Goal: Transaction & Acquisition: Purchase product/service

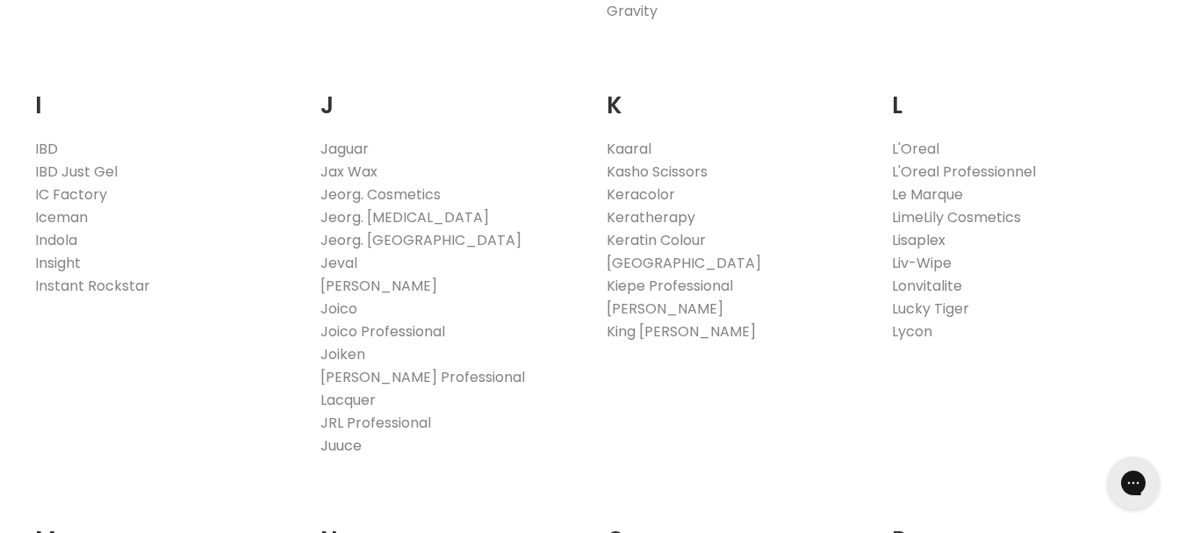
click at [339, 436] on link "Juuce" at bounding box center [341, 446] width 41 height 20
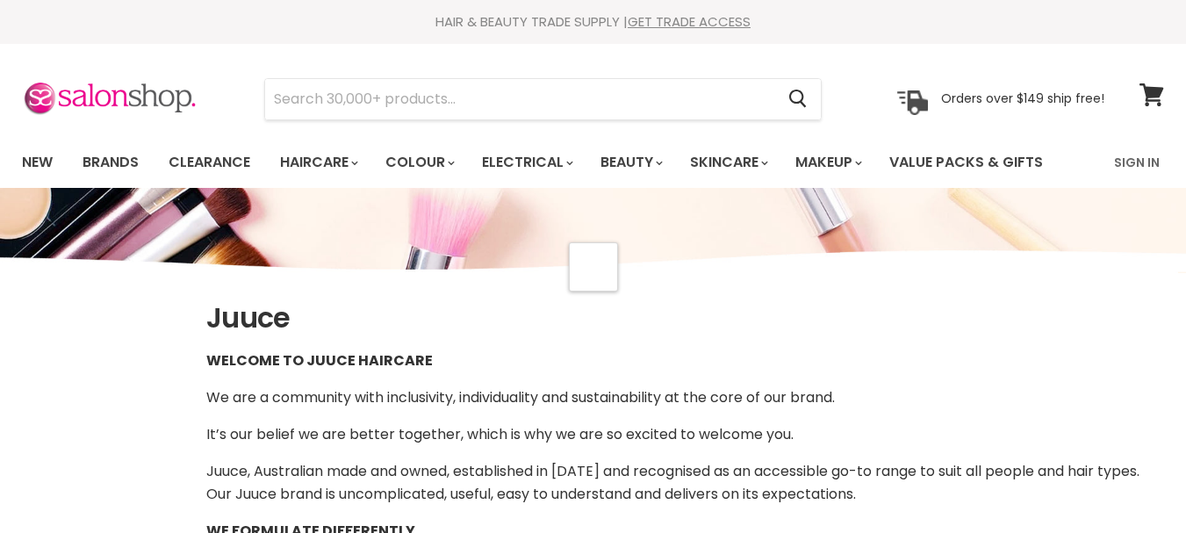
select select "manual"
click at [108, 162] on link "Brands" at bounding box center [110, 162] width 83 height 37
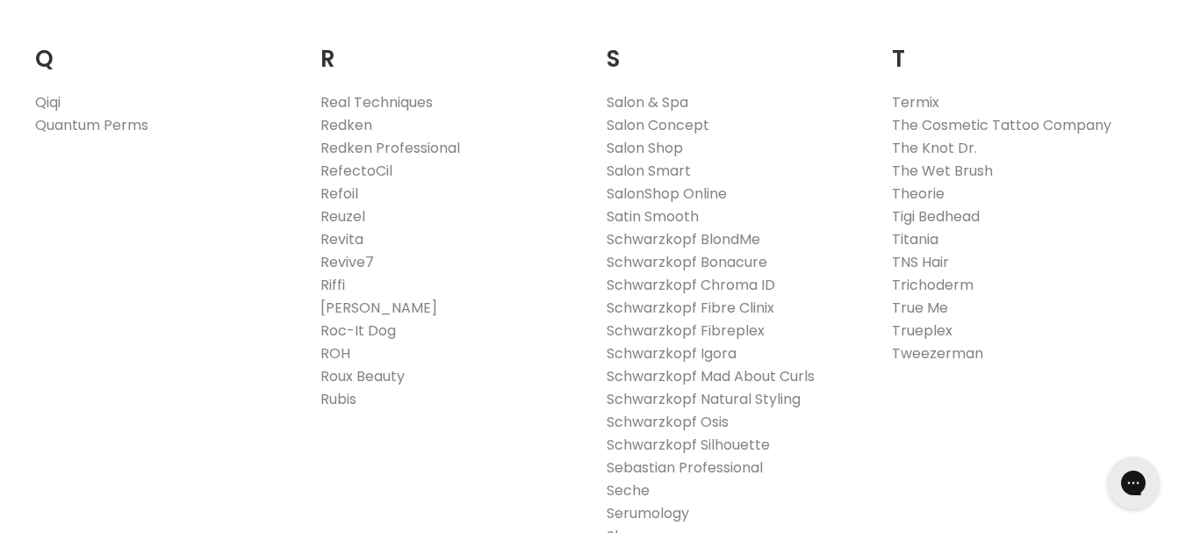
scroll to position [2722, 0]
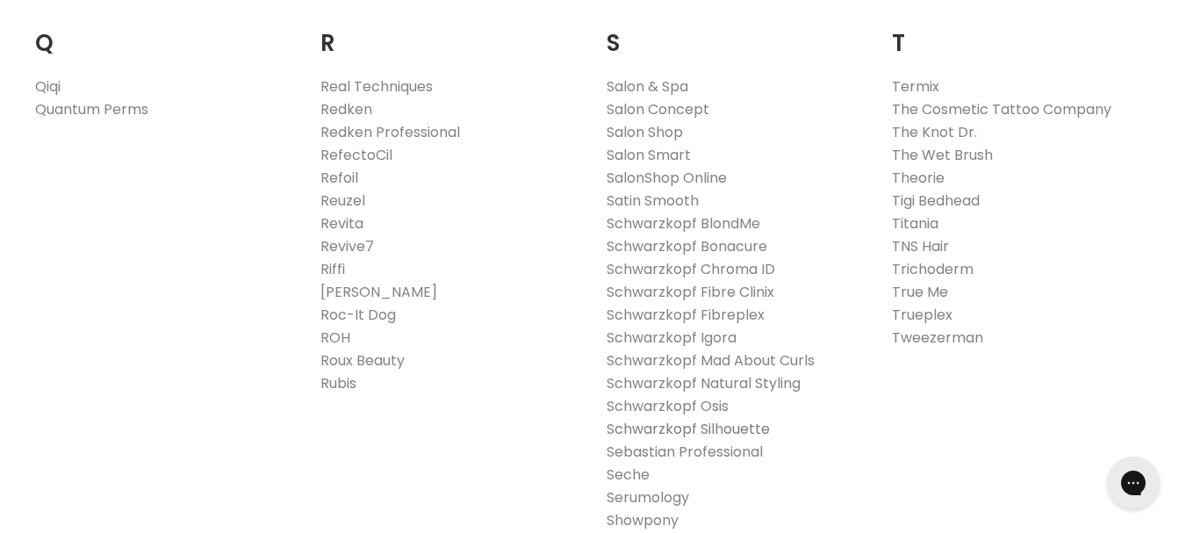
click at [667, 419] on link "Schwarzkopf Silhouette" at bounding box center [688, 429] width 163 height 20
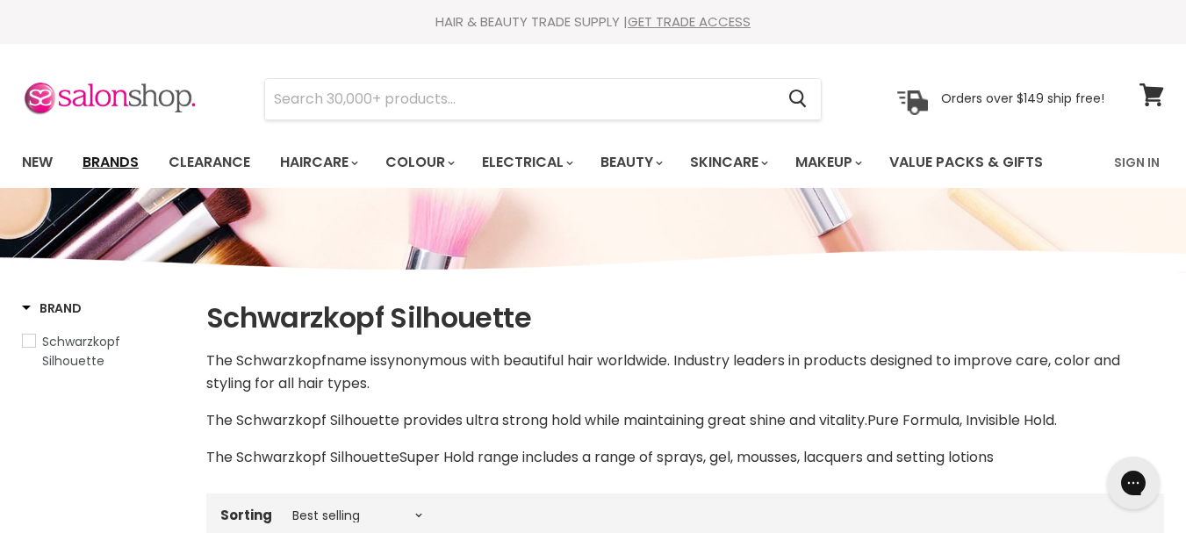
click at [115, 162] on link "Brands" at bounding box center [110, 162] width 83 height 37
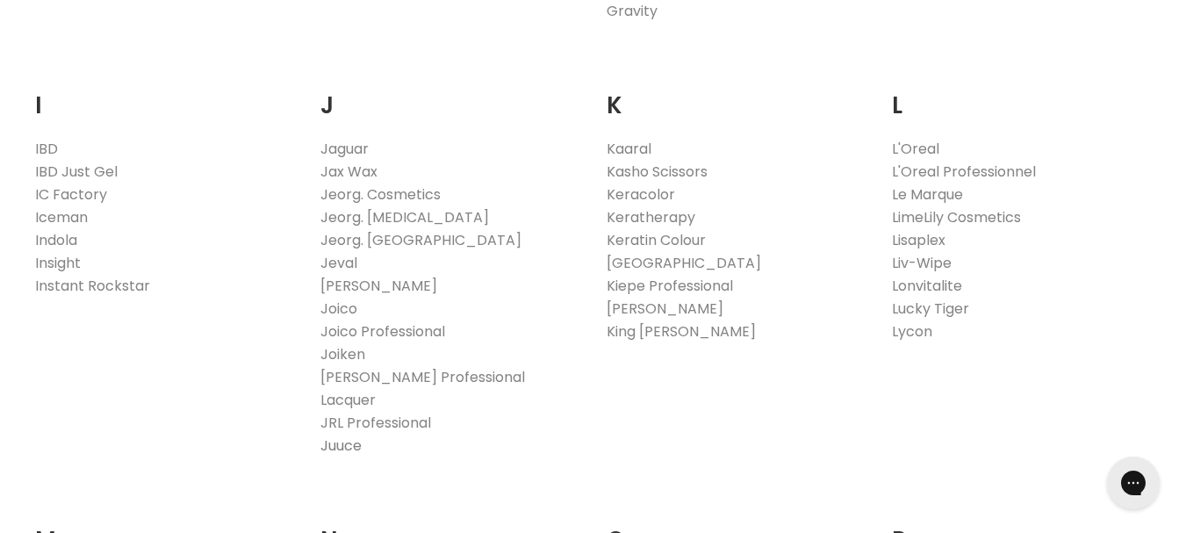
click at [345, 436] on link "Juuce" at bounding box center [341, 446] width 41 height 20
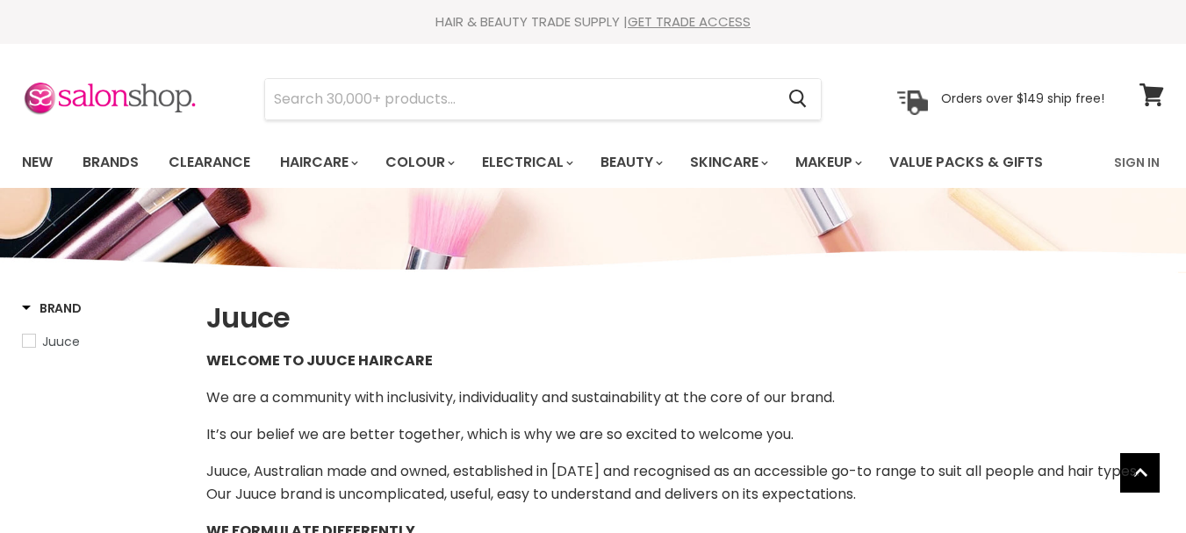
select select "manual"
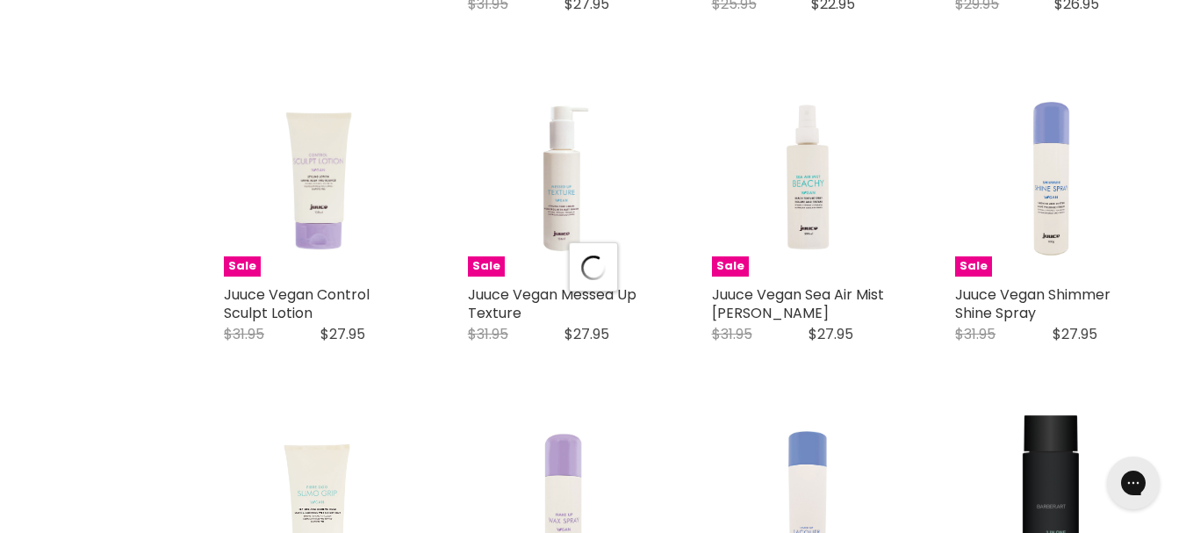
scroll to position [4039, 0]
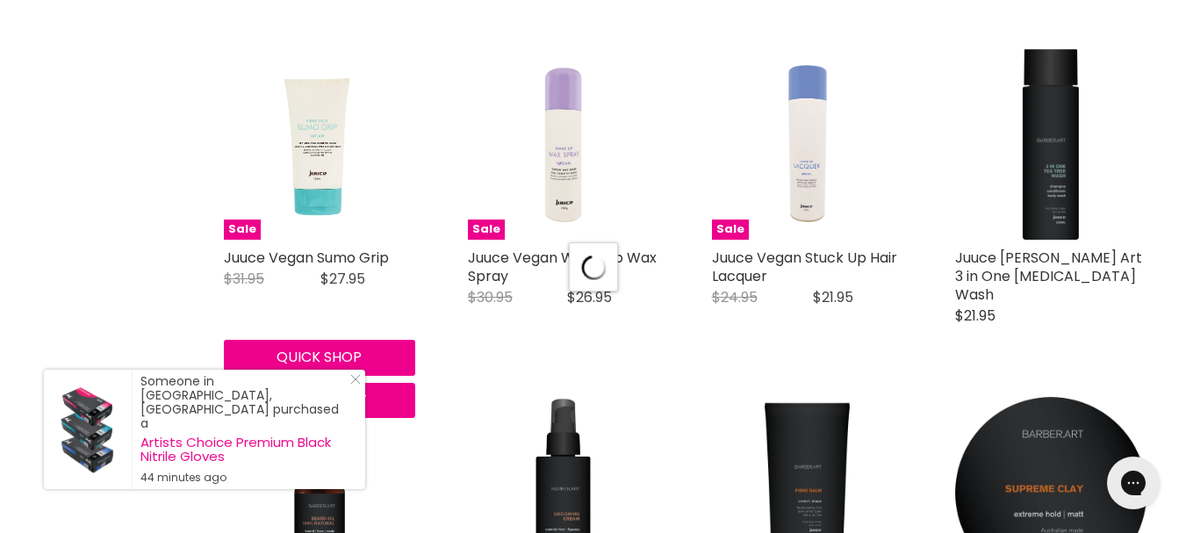
select select "manual"
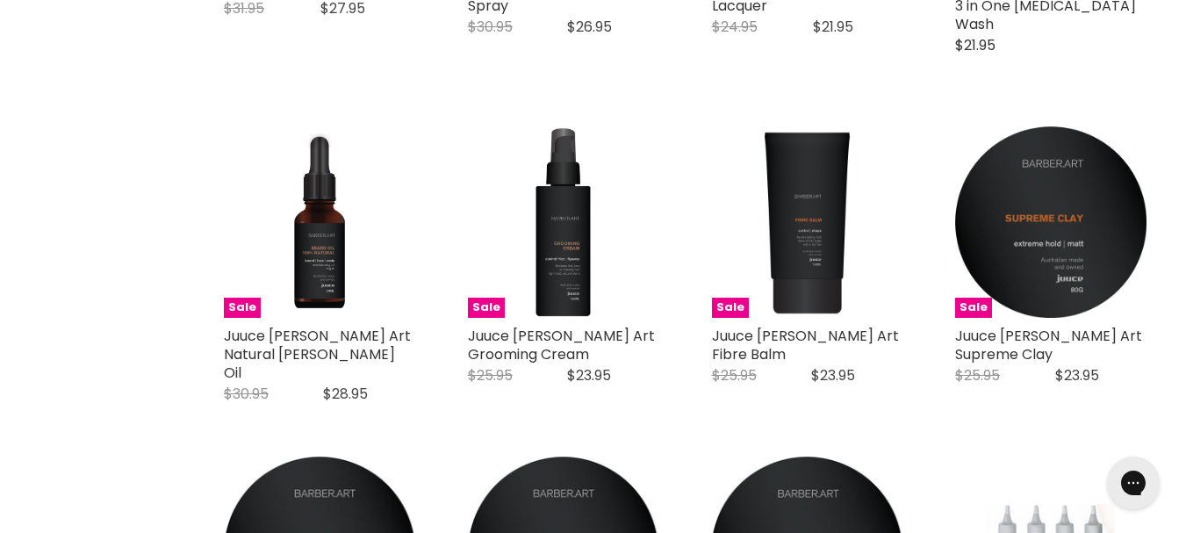
scroll to position [4566, 0]
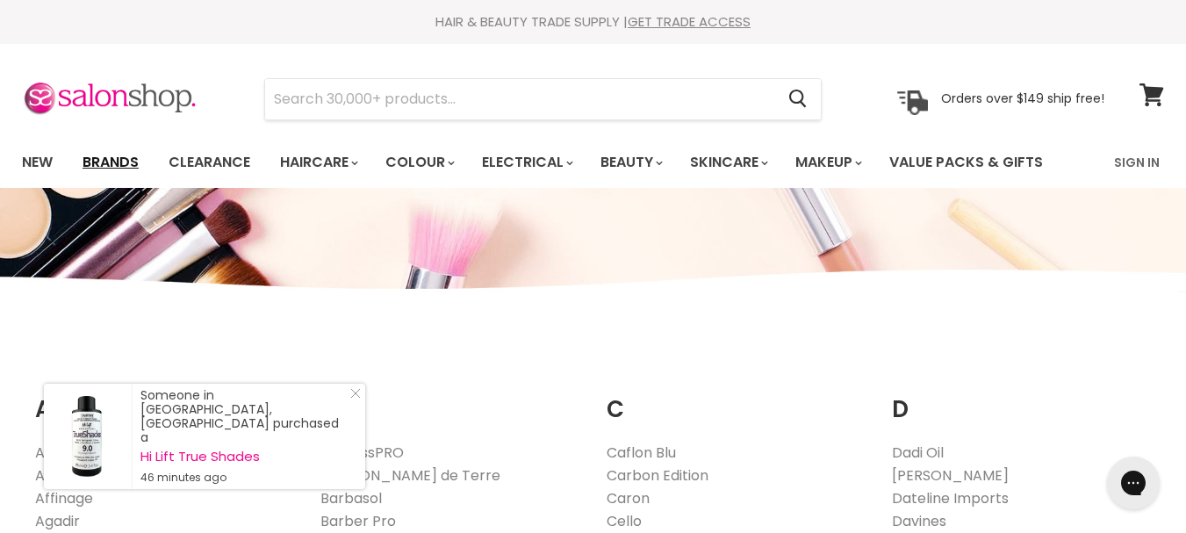
click at [109, 162] on link "Brands" at bounding box center [110, 162] width 83 height 37
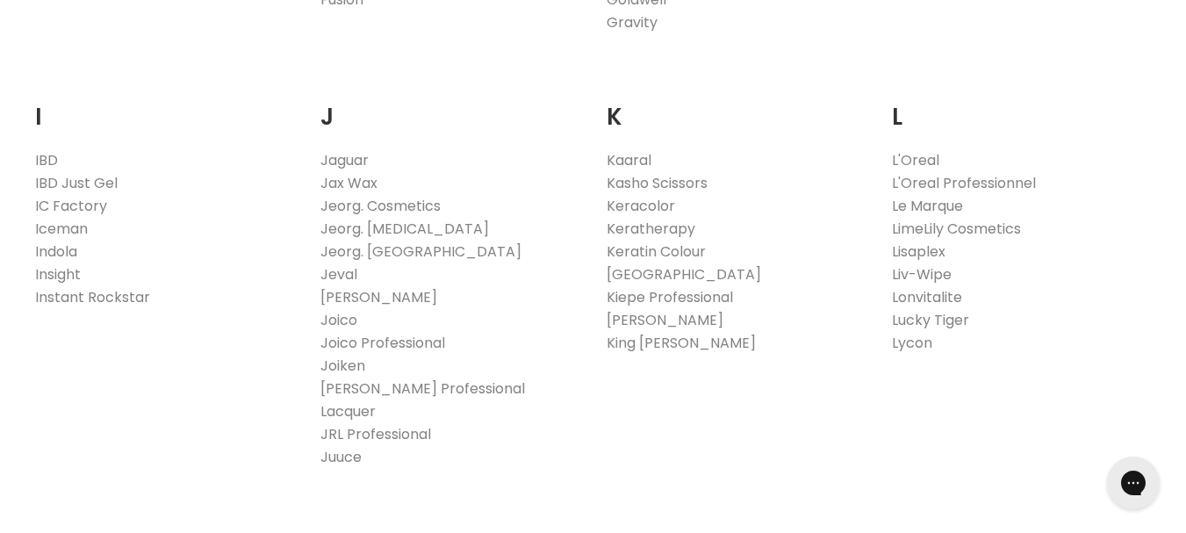
scroll to position [1581, 0]
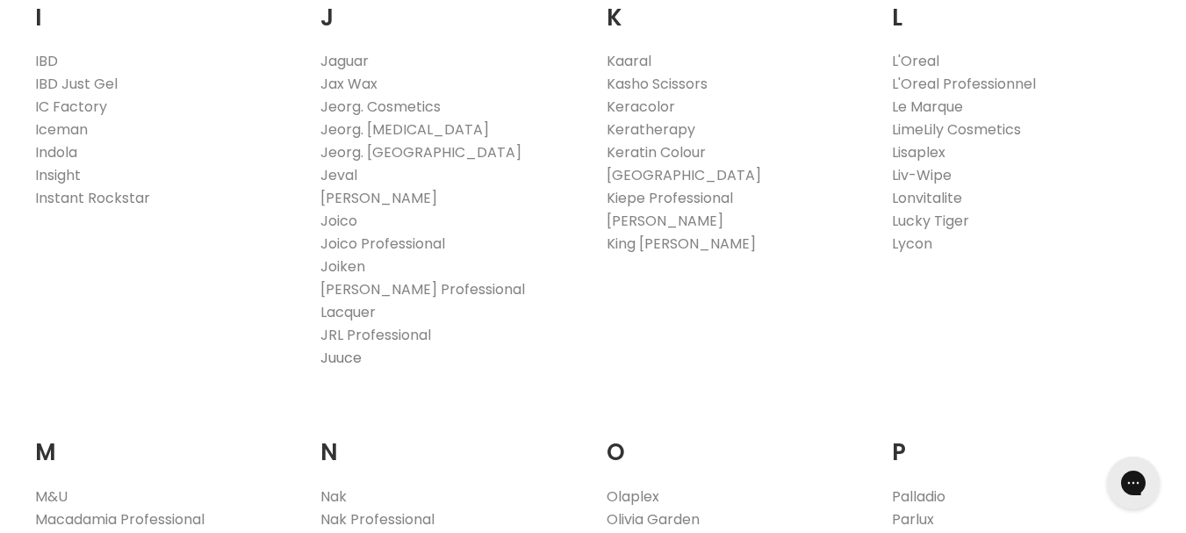
click at [343, 348] on link "Juuce" at bounding box center [341, 358] width 41 height 20
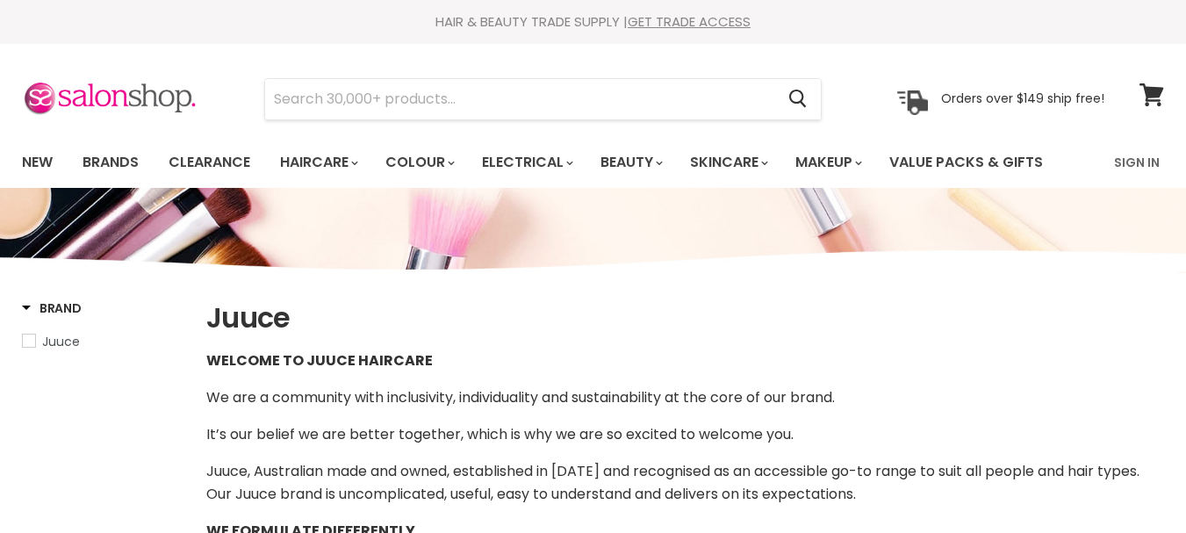
select select "manual"
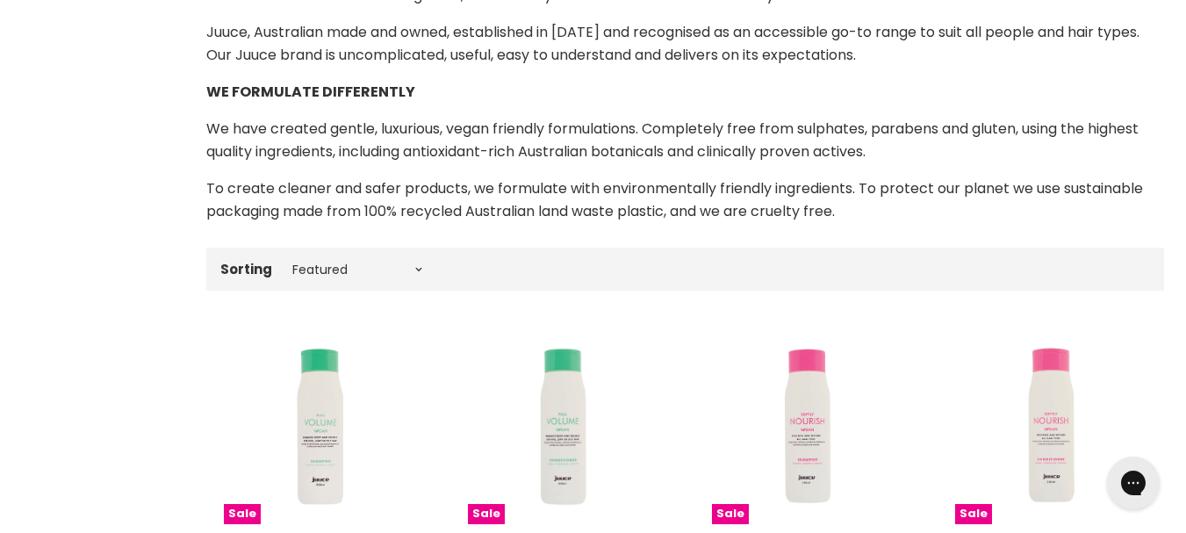
scroll to position [615, 0]
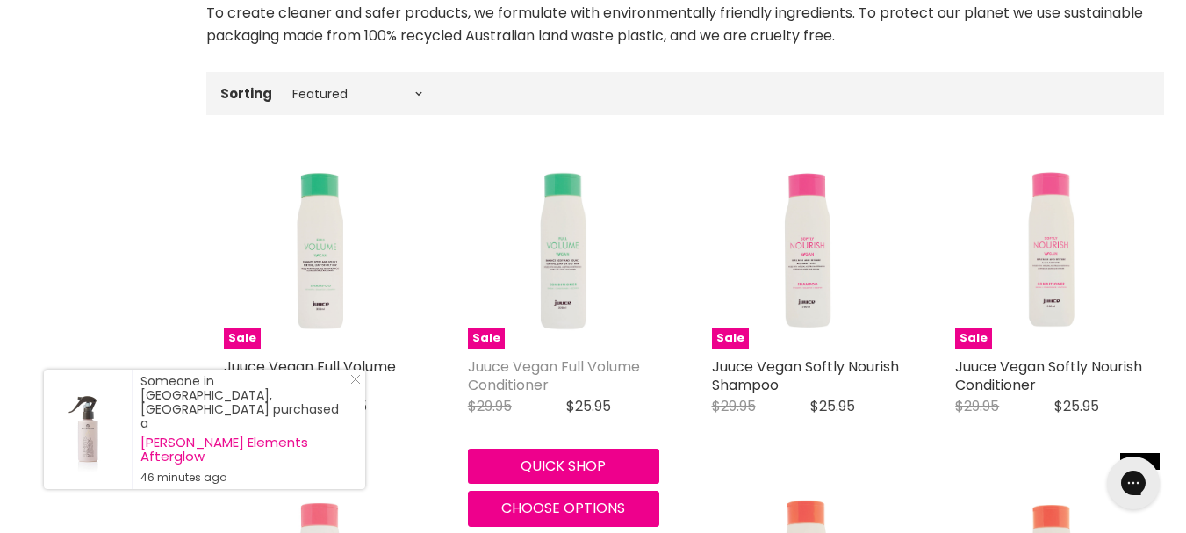
click at [530, 370] on link "Juuce Vegan Full Volume Conditioner" at bounding box center [554, 376] width 172 height 39
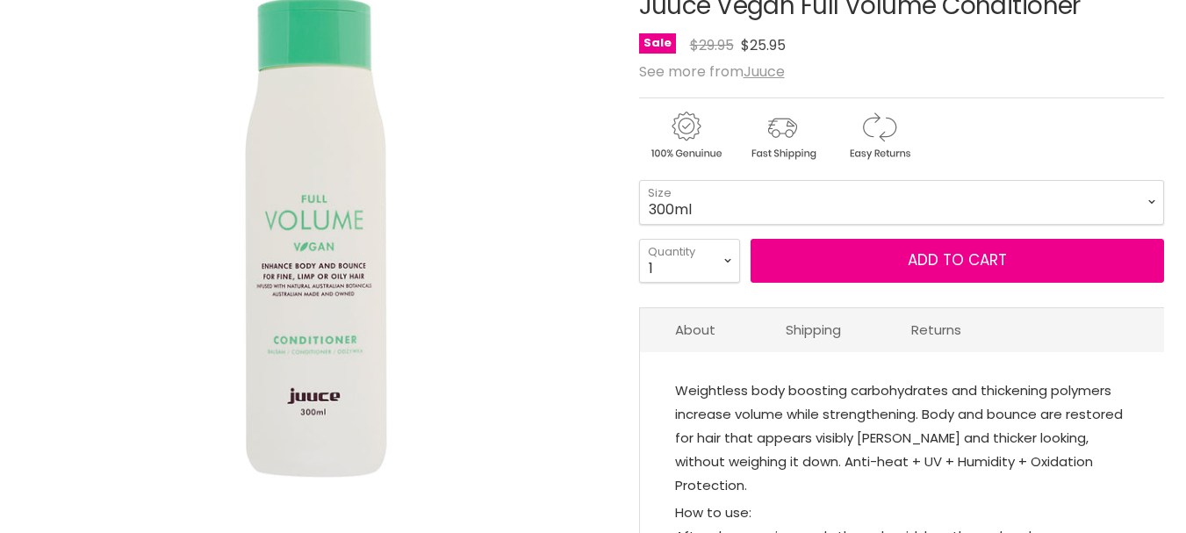
scroll to position [263, 0]
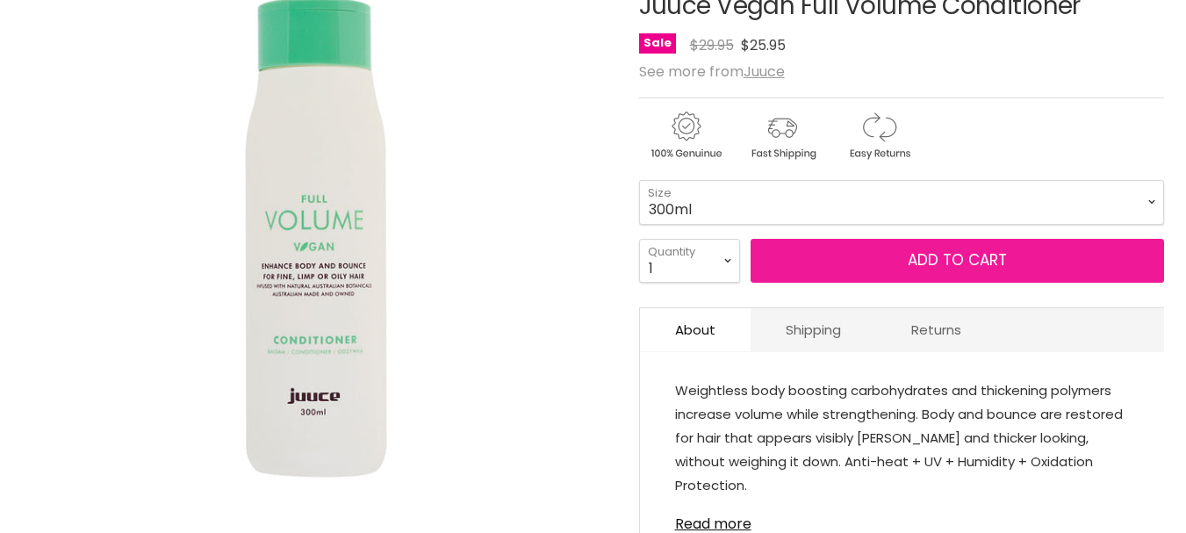
click at [955, 252] on span "Add to cart" at bounding box center [957, 259] width 99 height 21
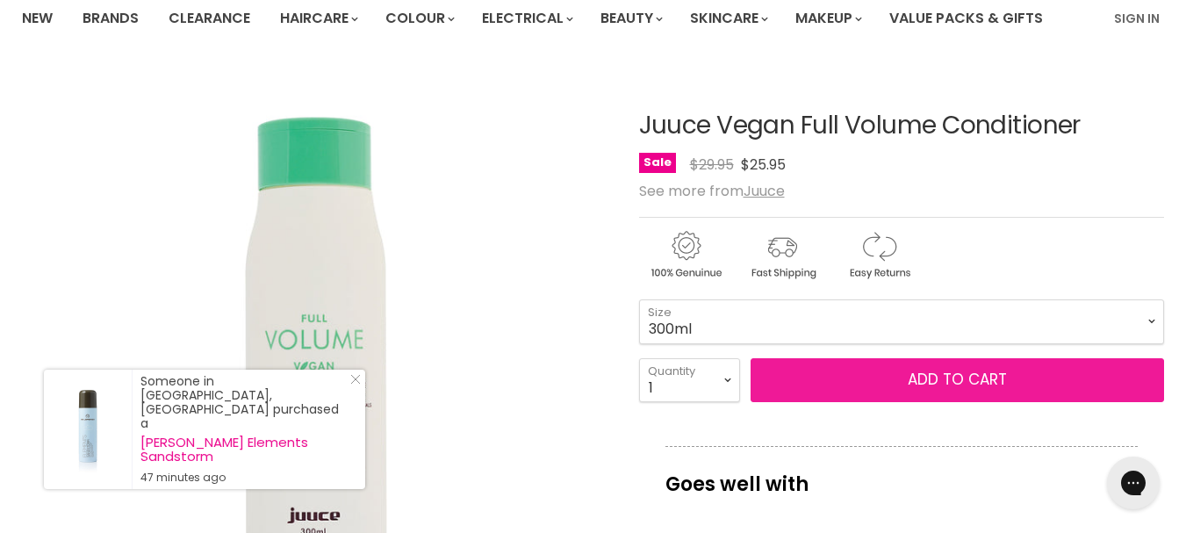
scroll to position [176, 0]
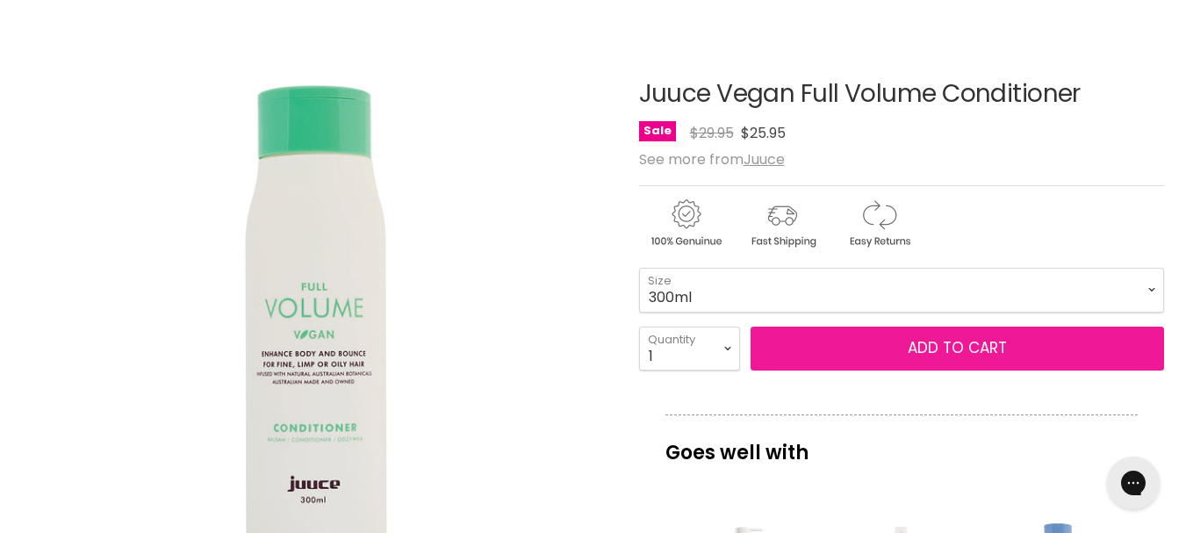
click at [938, 346] on span "Add to cart" at bounding box center [957, 347] width 99 height 21
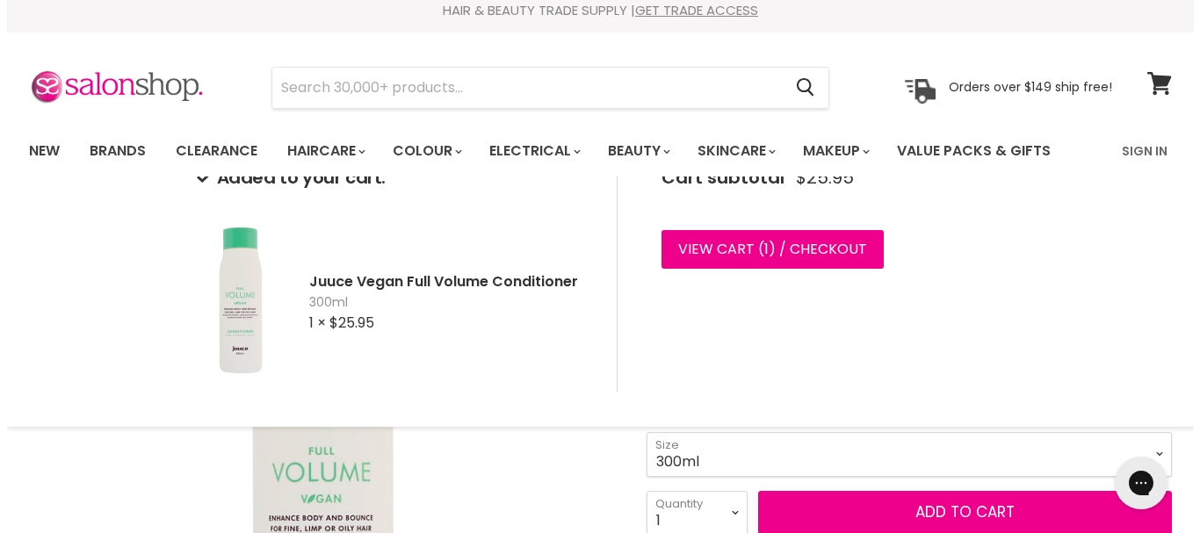
scroll to position [0, 0]
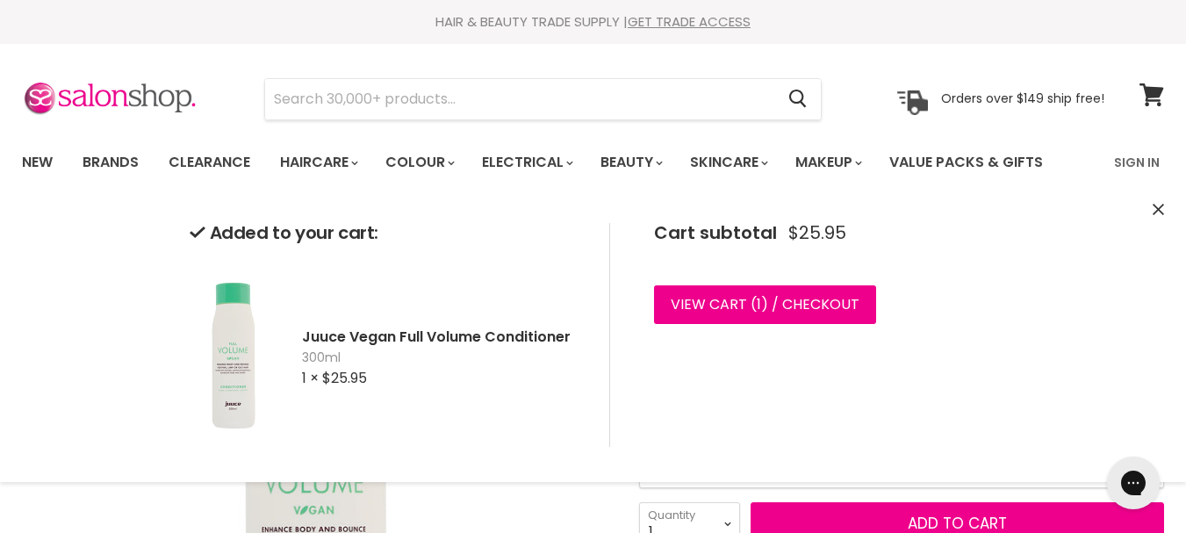
click at [1156, 204] on icon "Close" at bounding box center [1158, 209] width 11 height 11
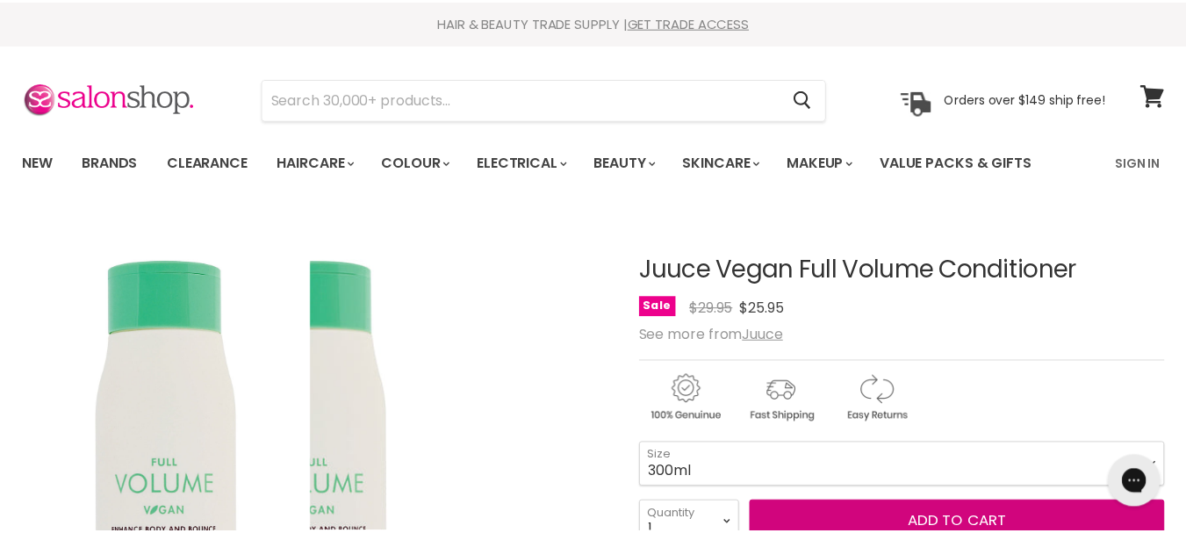
scroll to position [13, 0]
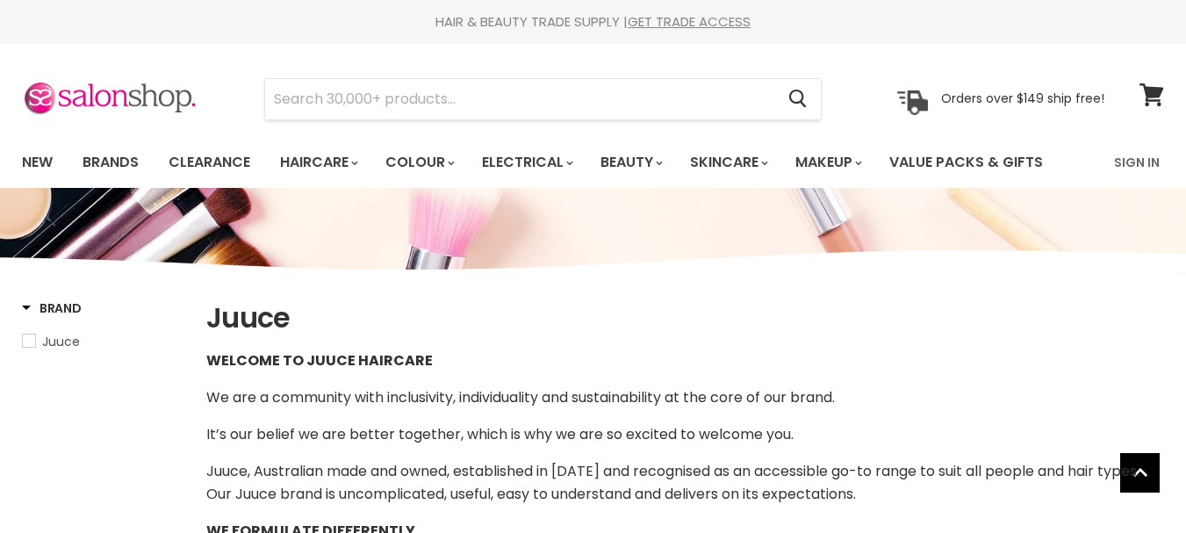
select select "manual"
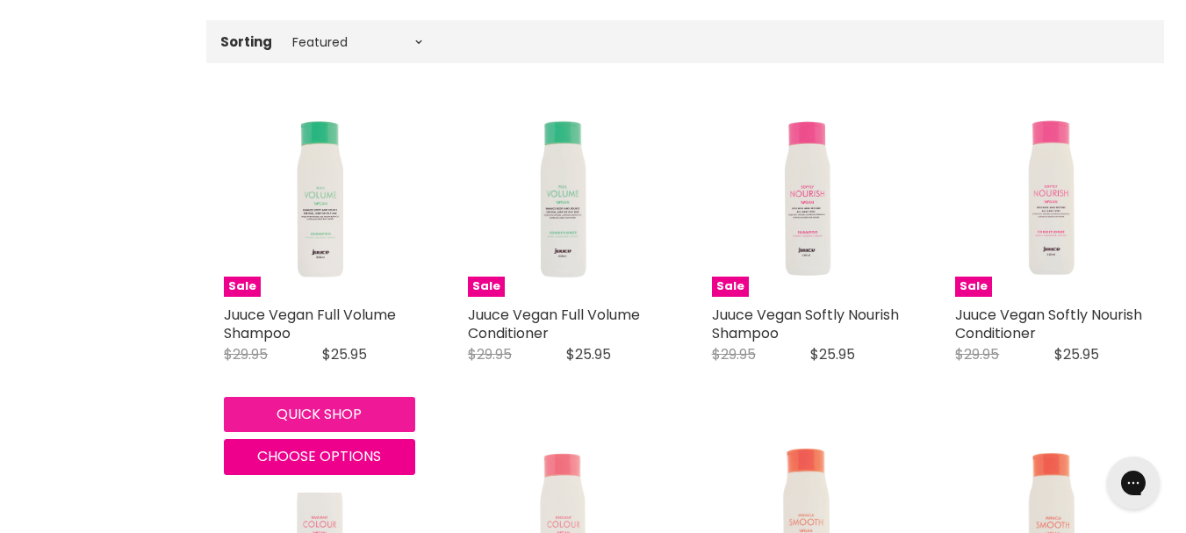
click at [314, 406] on button "Quick shop" at bounding box center [319, 414] width 191 height 35
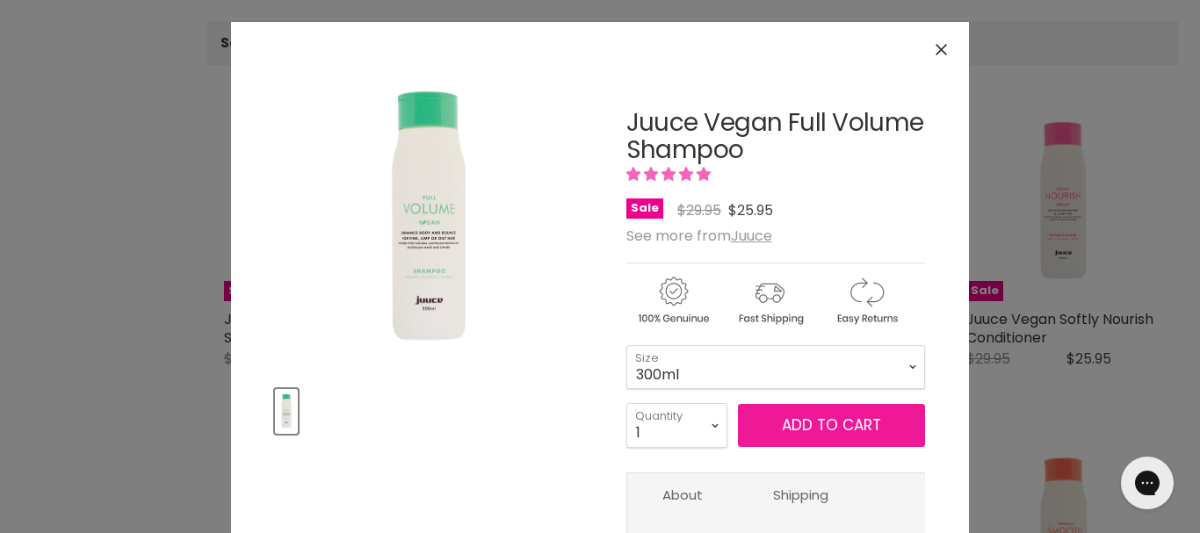
click at [803, 418] on span "Add to cart" at bounding box center [831, 424] width 99 height 21
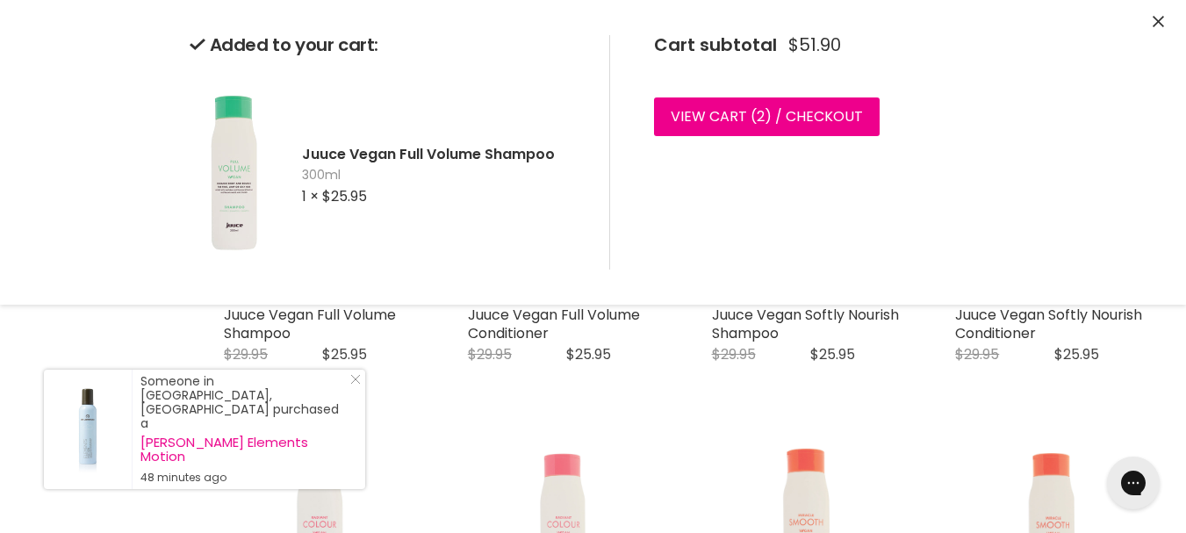
click at [1152, 15] on div "Added to your cart: Juuce Vegan Full Volume Shampoo 300ml 1 × $25.95 Cart subto…" at bounding box center [593, 152] width 1186 height 305
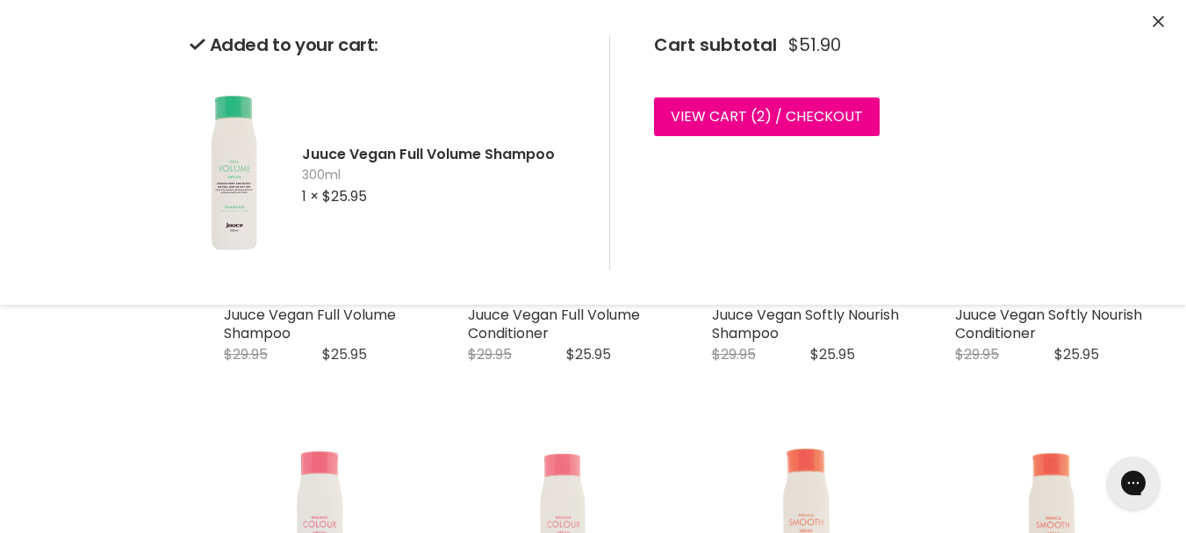
click at [1156, 18] on icon "Close" at bounding box center [1158, 21] width 11 height 11
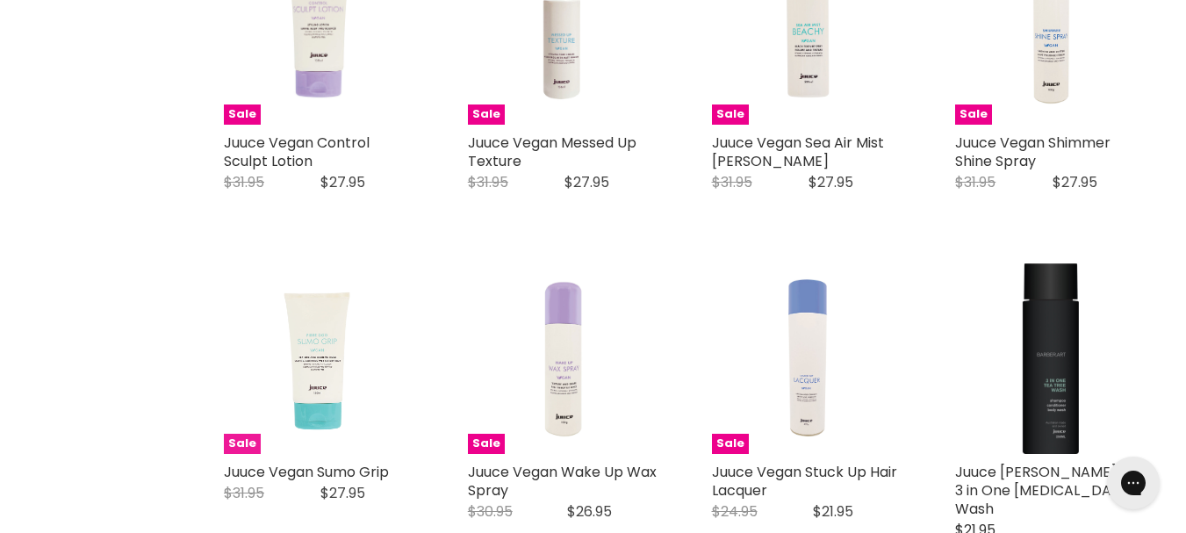
scroll to position [3828, 0]
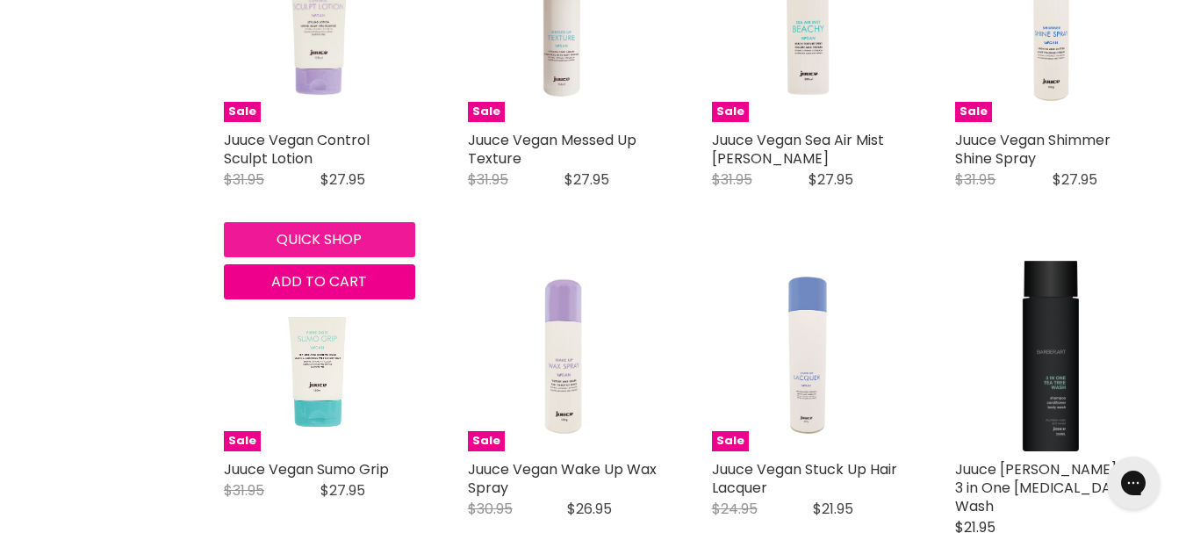
click at [301, 222] on button "Quick shop" at bounding box center [319, 239] width 191 height 35
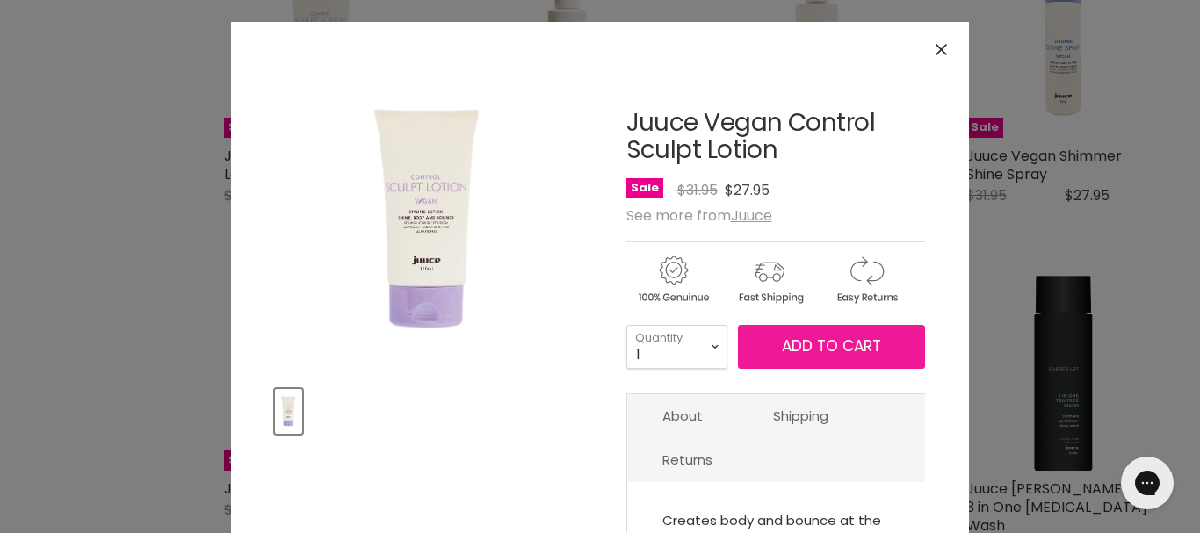
click at [806, 339] on span "Add to cart" at bounding box center [831, 345] width 99 height 21
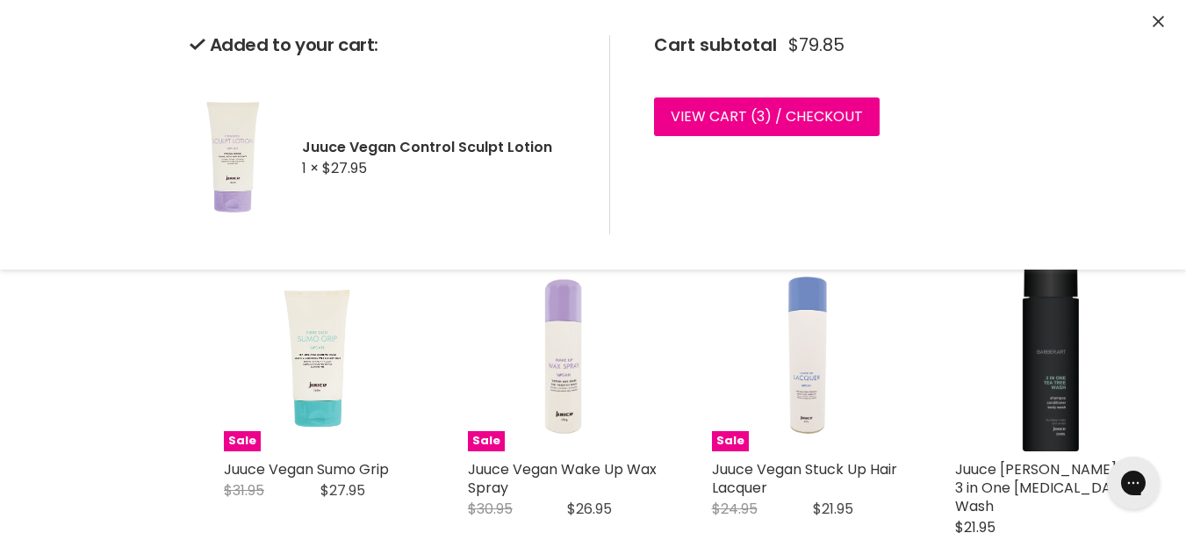
click at [1156, 17] on icon "Close" at bounding box center [1158, 21] width 11 height 11
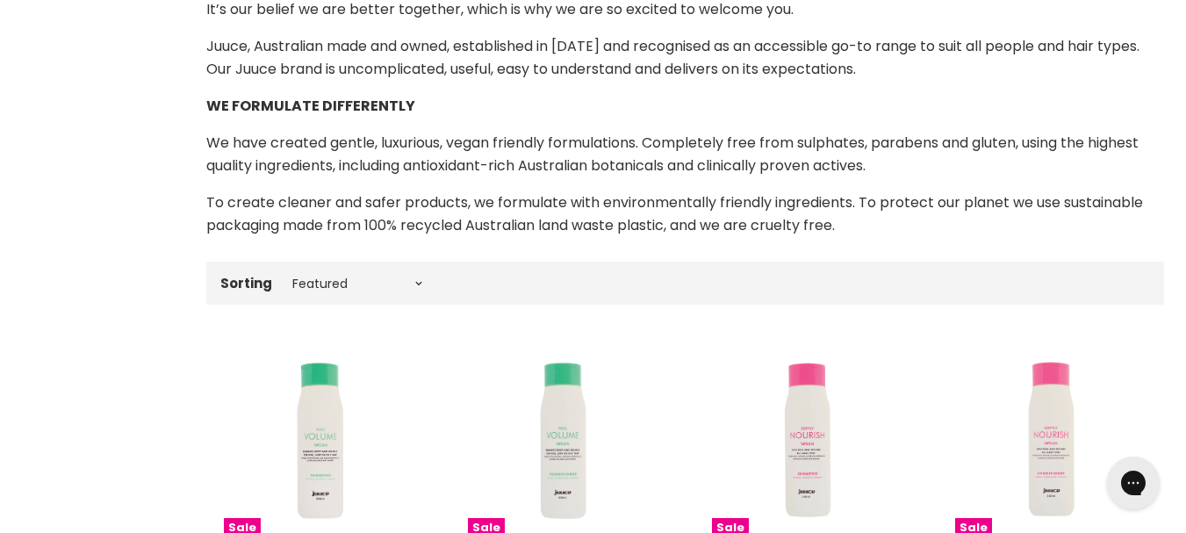
scroll to position [52, 0]
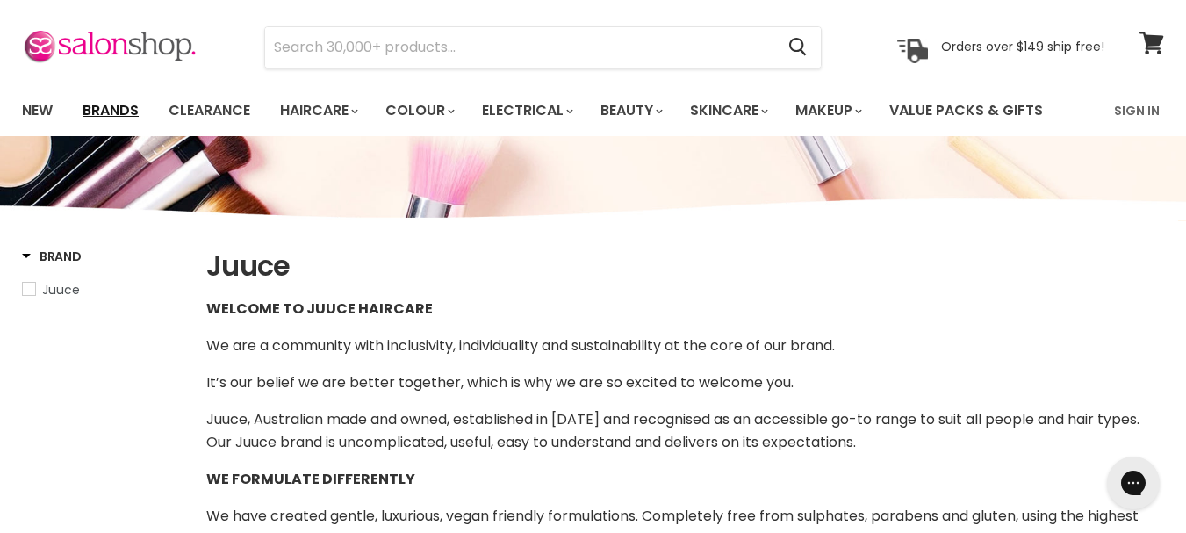
click at [111, 104] on link "Brands" at bounding box center [110, 110] width 83 height 37
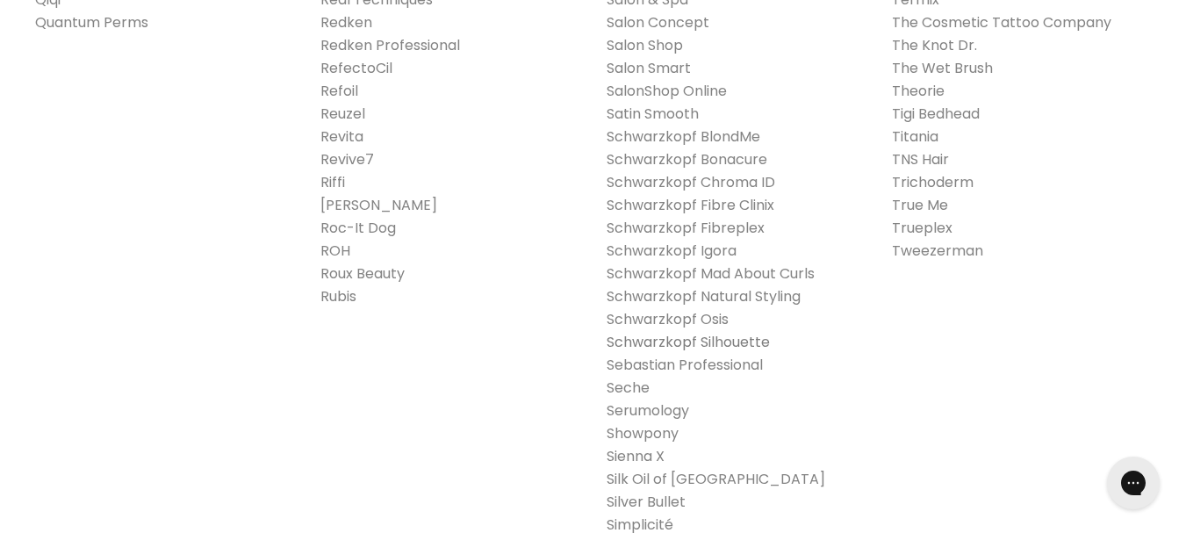
click at [660, 332] on link "Schwarzkopf Silhouette" at bounding box center [688, 342] width 163 height 20
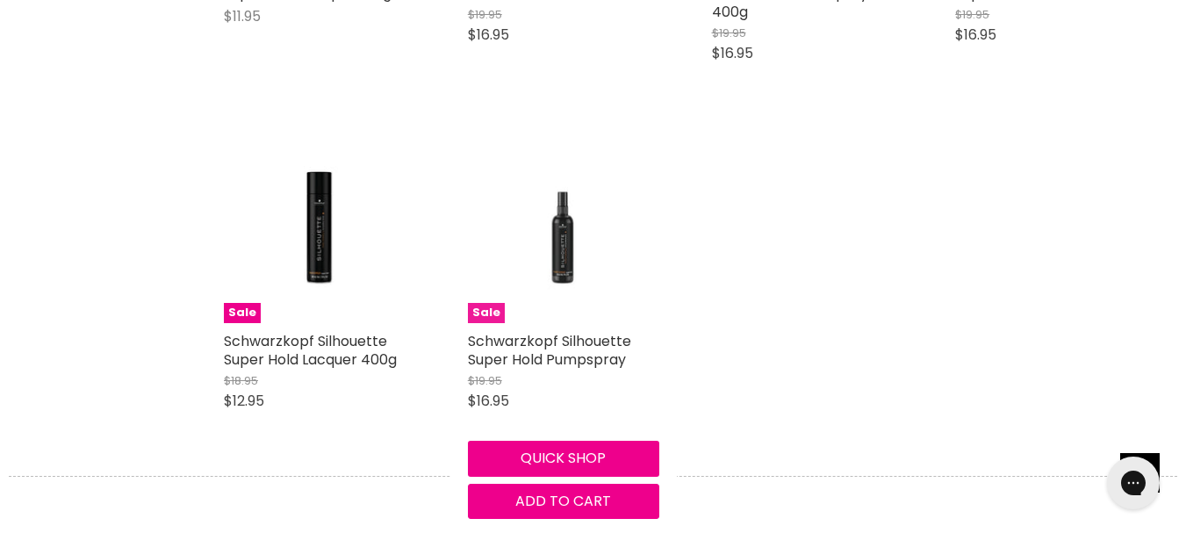
scroll to position [878, 0]
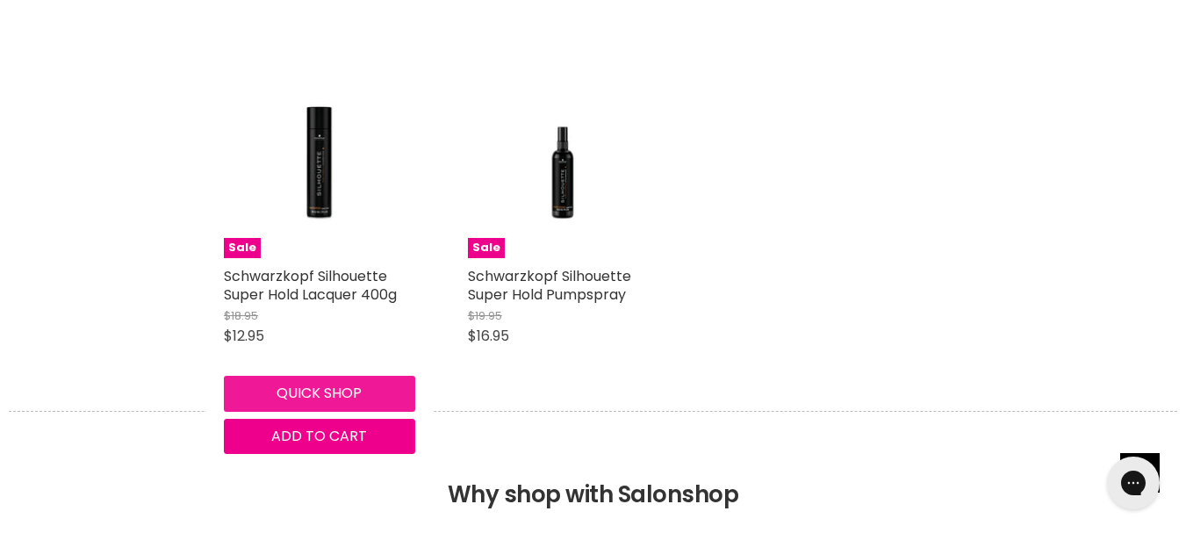
click at [320, 392] on button "Quick shop" at bounding box center [319, 393] width 191 height 35
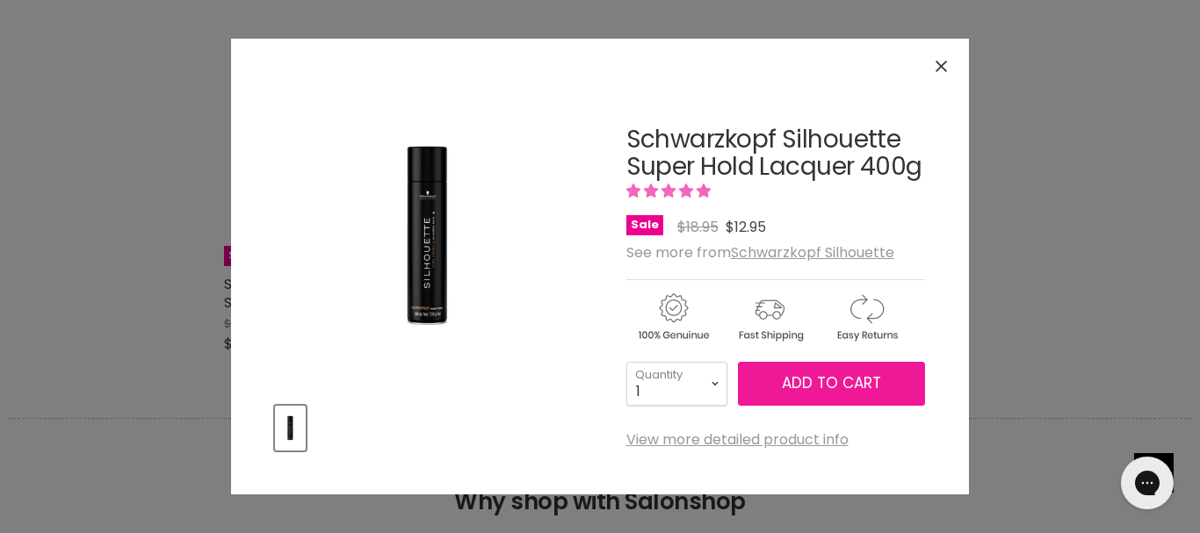
click at [831, 383] on span "Add to cart" at bounding box center [831, 382] width 99 height 21
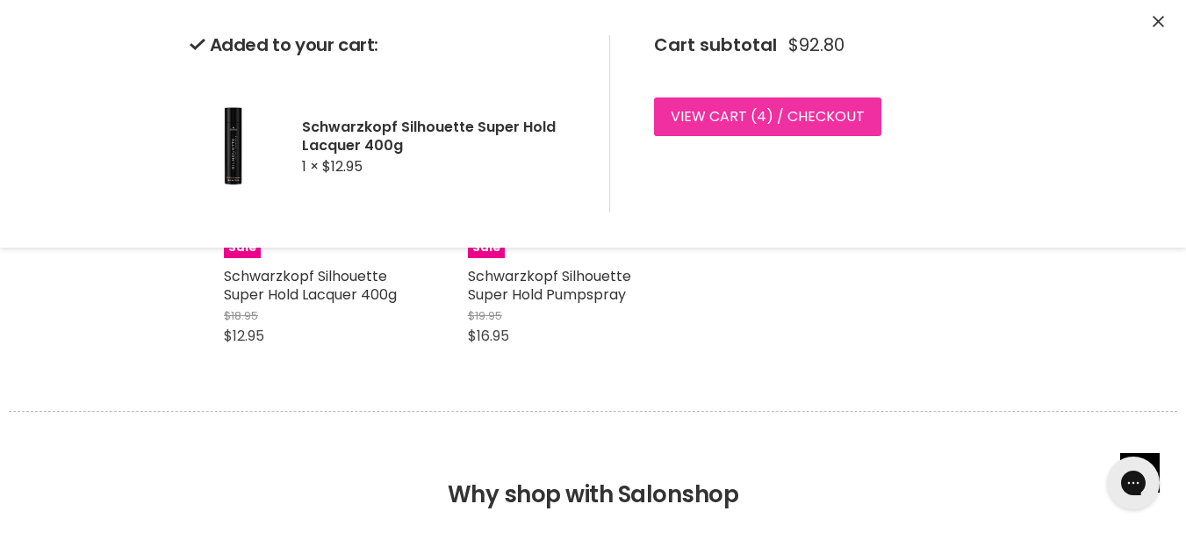
click at [750, 118] on link "View cart ( 4 ) / Checkout" at bounding box center [767, 116] width 227 height 39
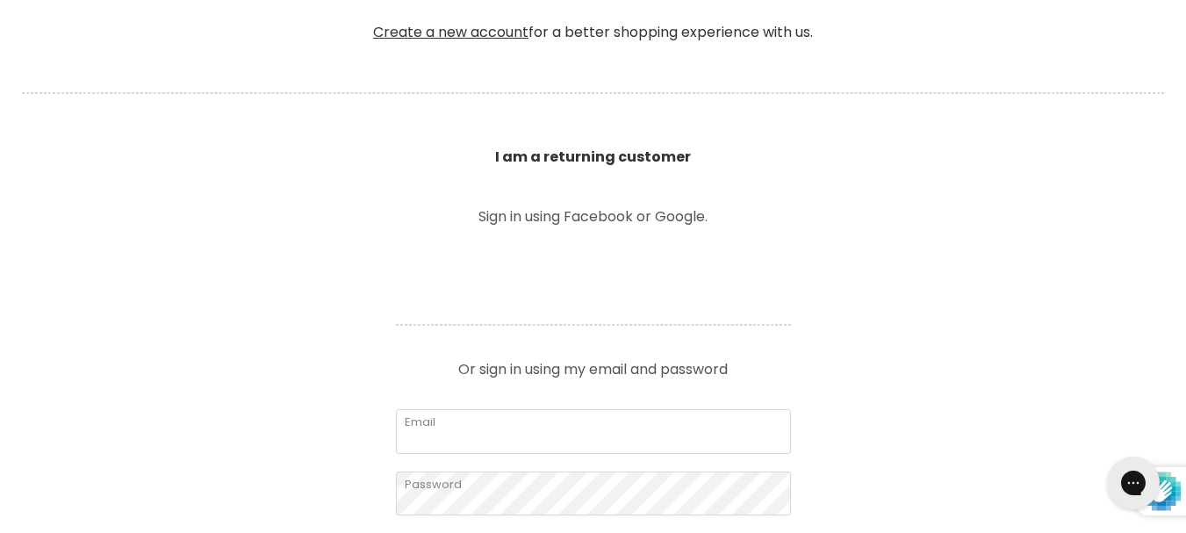
scroll to position [615, 0]
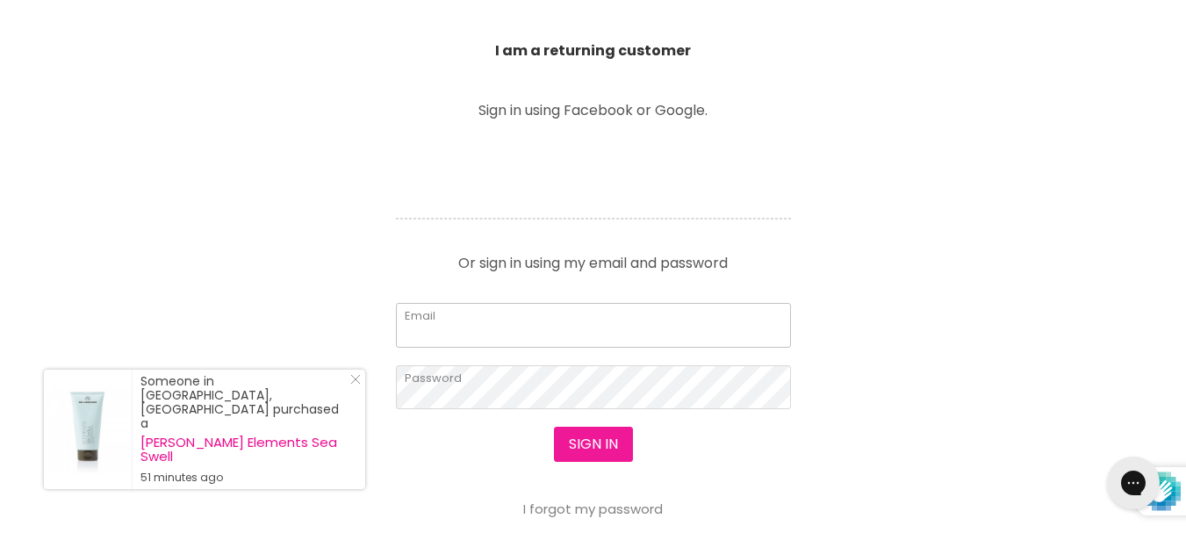
type input "[PERSON_NAME][EMAIL_ADDRESS][DOMAIN_NAME]"
click at [589, 442] on button "Sign in" at bounding box center [593, 444] width 79 height 35
